Goal: Information Seeking & Learning: Learn about a topic

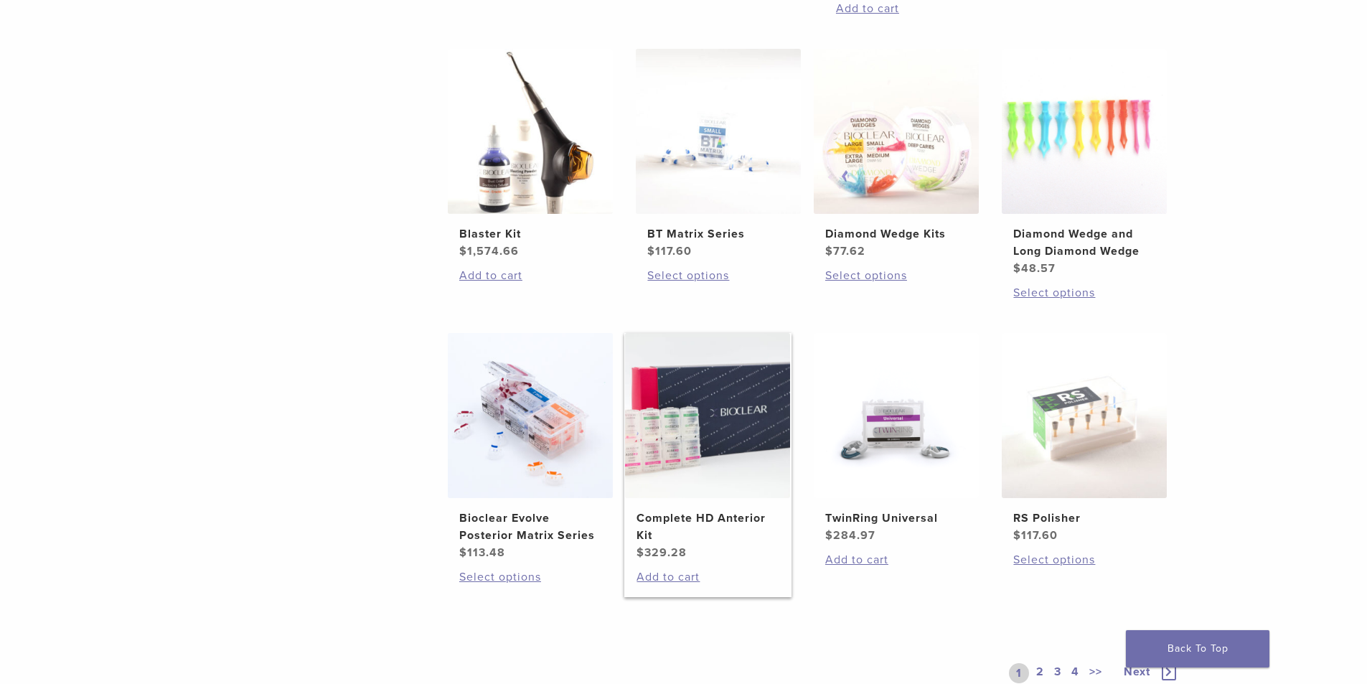
scroll to position [933, 0]
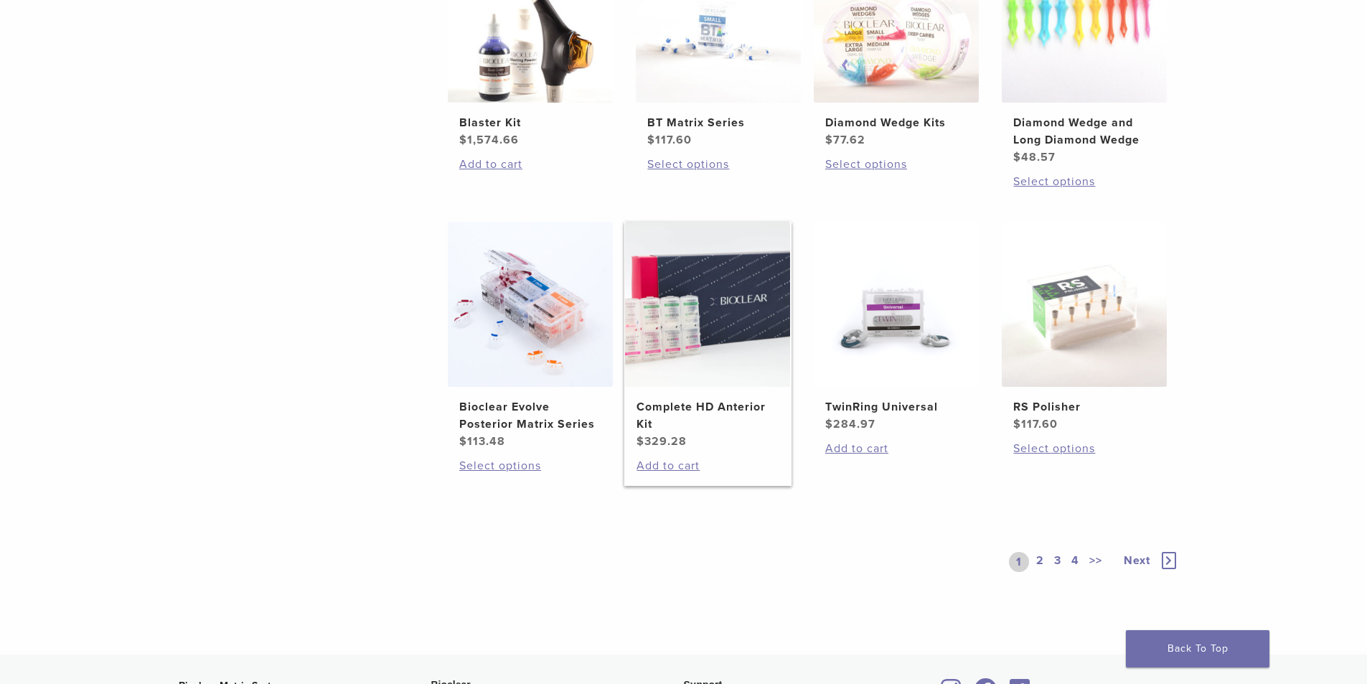
click at [717, 328] on img at bounding box center [707, 304] width 165 height 165
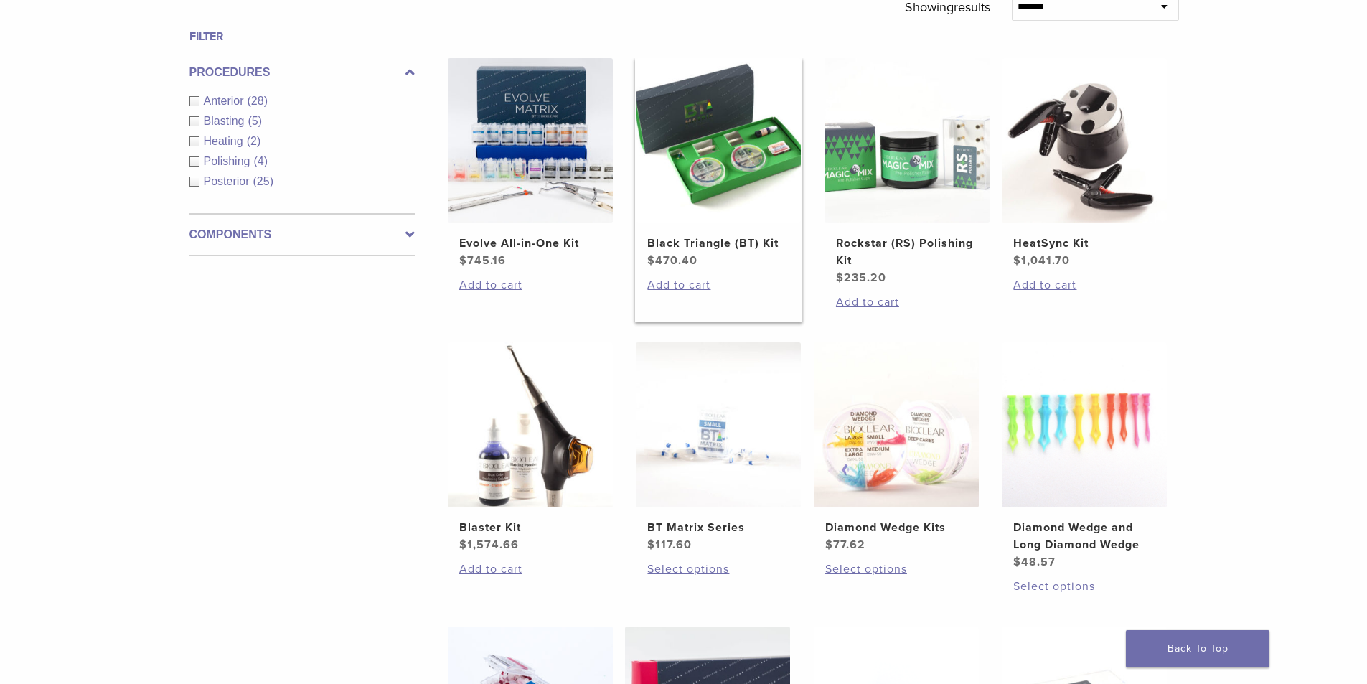
scroll to position [502, 0]
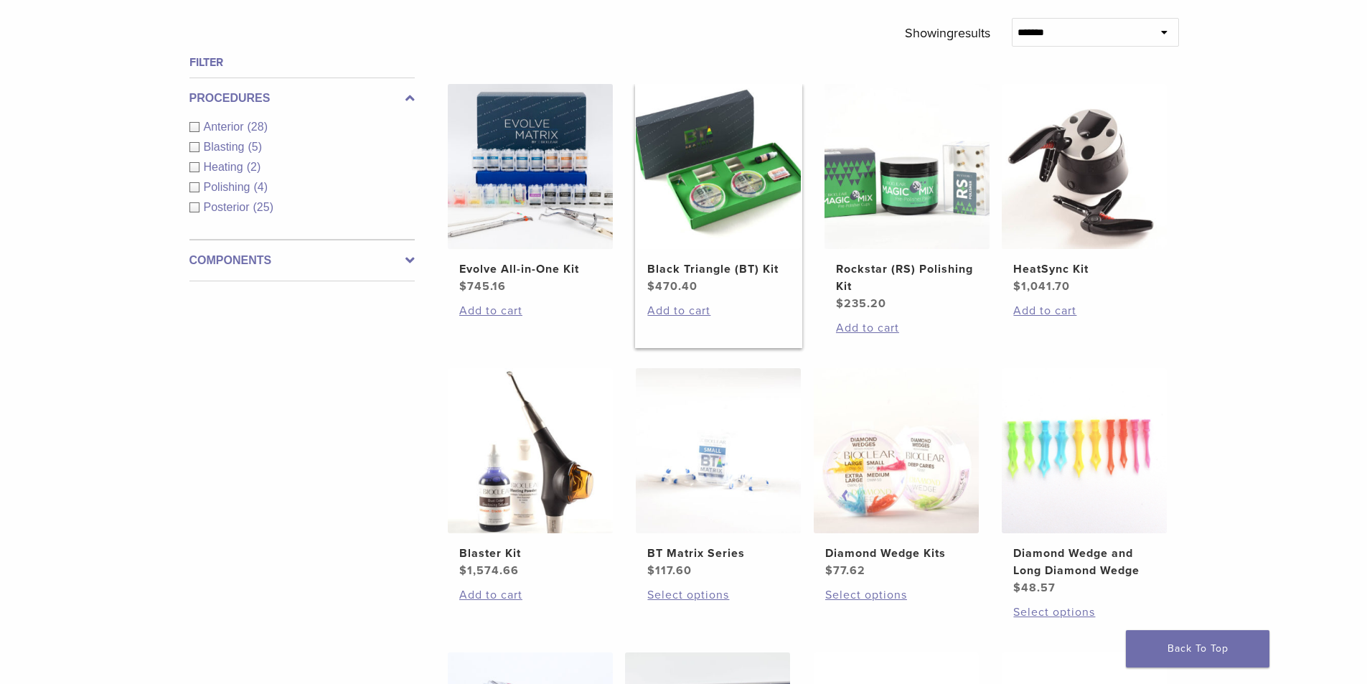
click at [747, 184] on img at bounding box center [718, 166] width 165 height 165
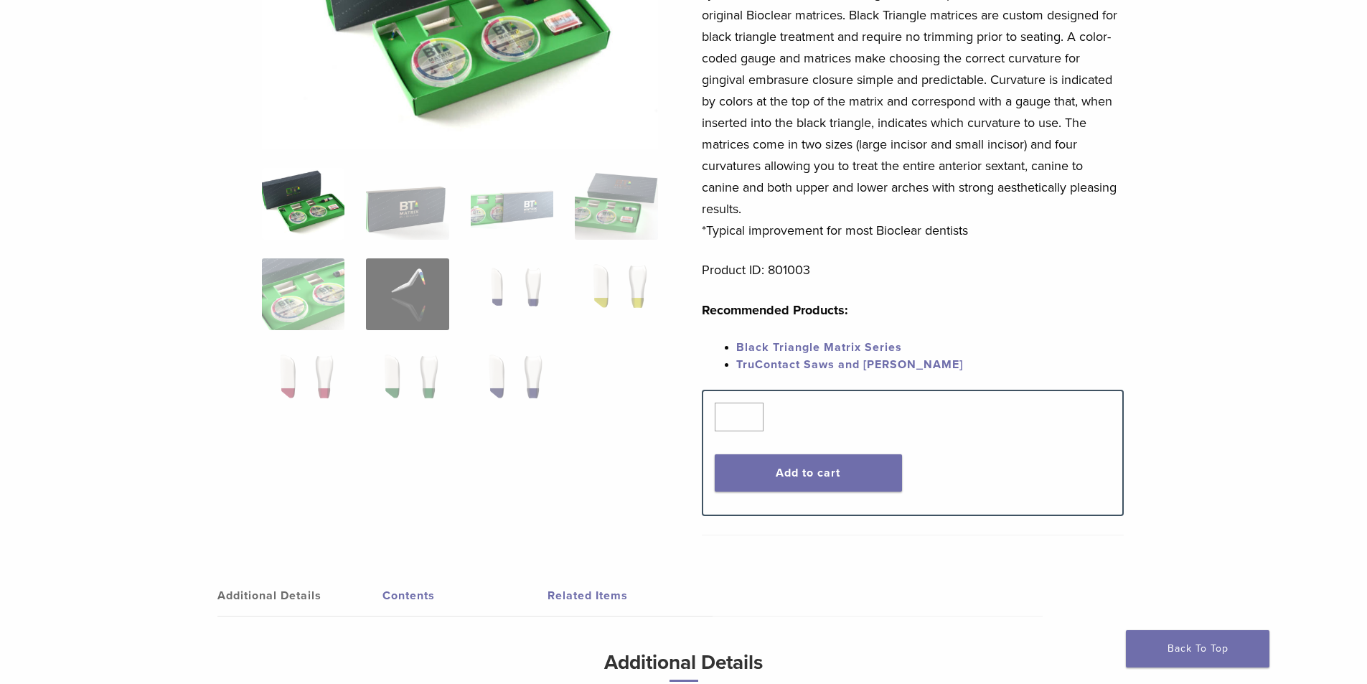
scroll to position [287, 0]
